Goal: Find specific page/section: Find specific page/section

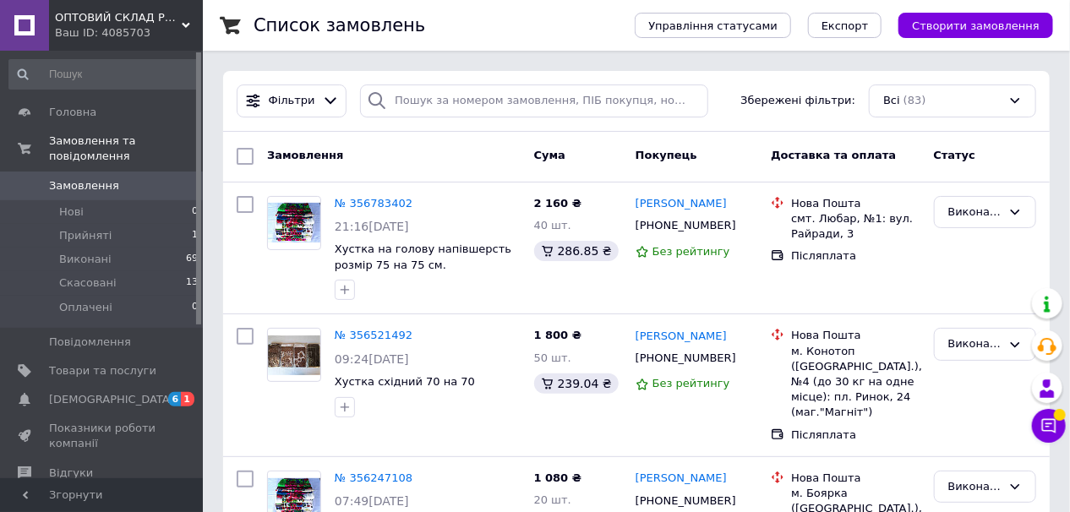
click at [127, 16] on span "ОПТОВИЙ СКЛАД РИТУАЛЬНИХ ТОВАРІВ" at bounding box center [118, 17] width 127 height 15
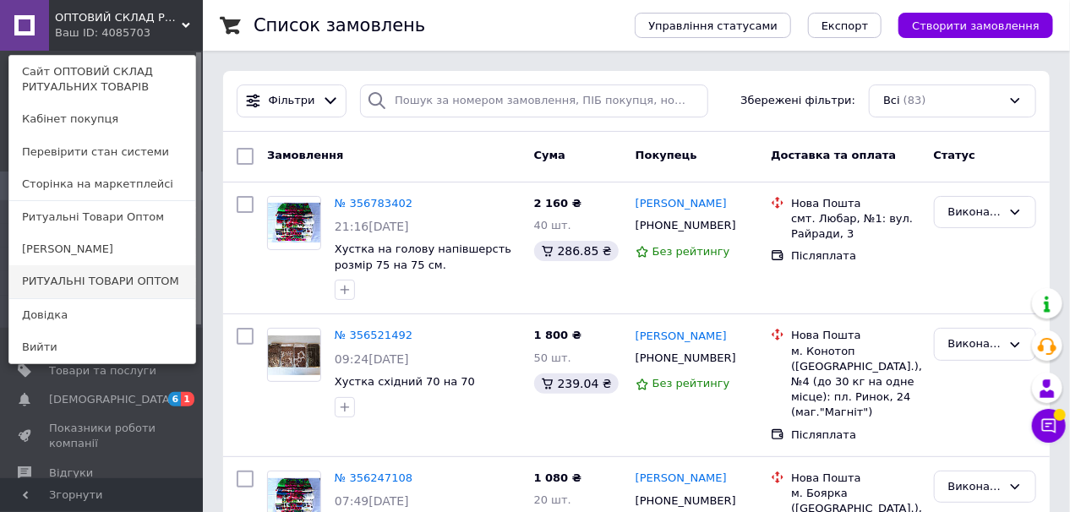
click at [79, 281] on link "РИТУАЛЬНІ ТОВАРИ ОПТОМ" at bounding box center [102, 281] width 186 height 32
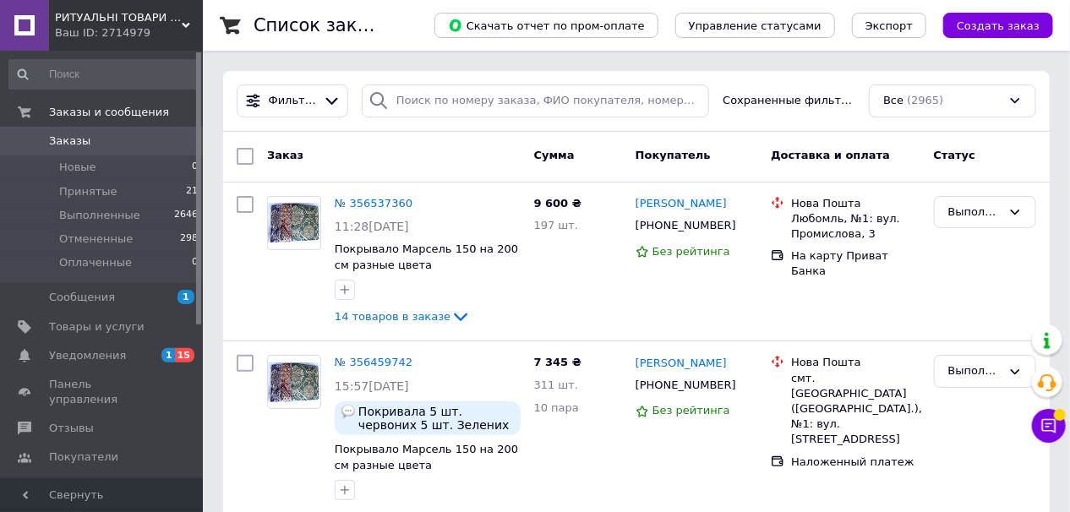
click at [126, 19] on span "РИТУАЛЬНІ ТОВАРИ ОПТОМ" at bounding box center [118, 17] width 127 height 15
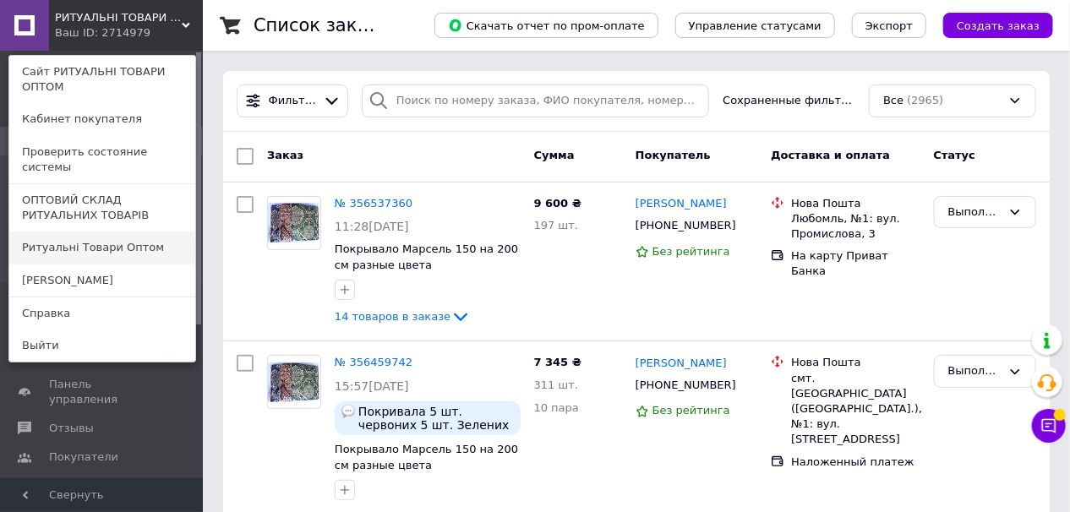
click at [93, 233] on link "Ритуальні Товари Оптом" at bounding box center [102, 248] width 186 height 32
